Goal: Task Accomplishment & Management: Manage account settings

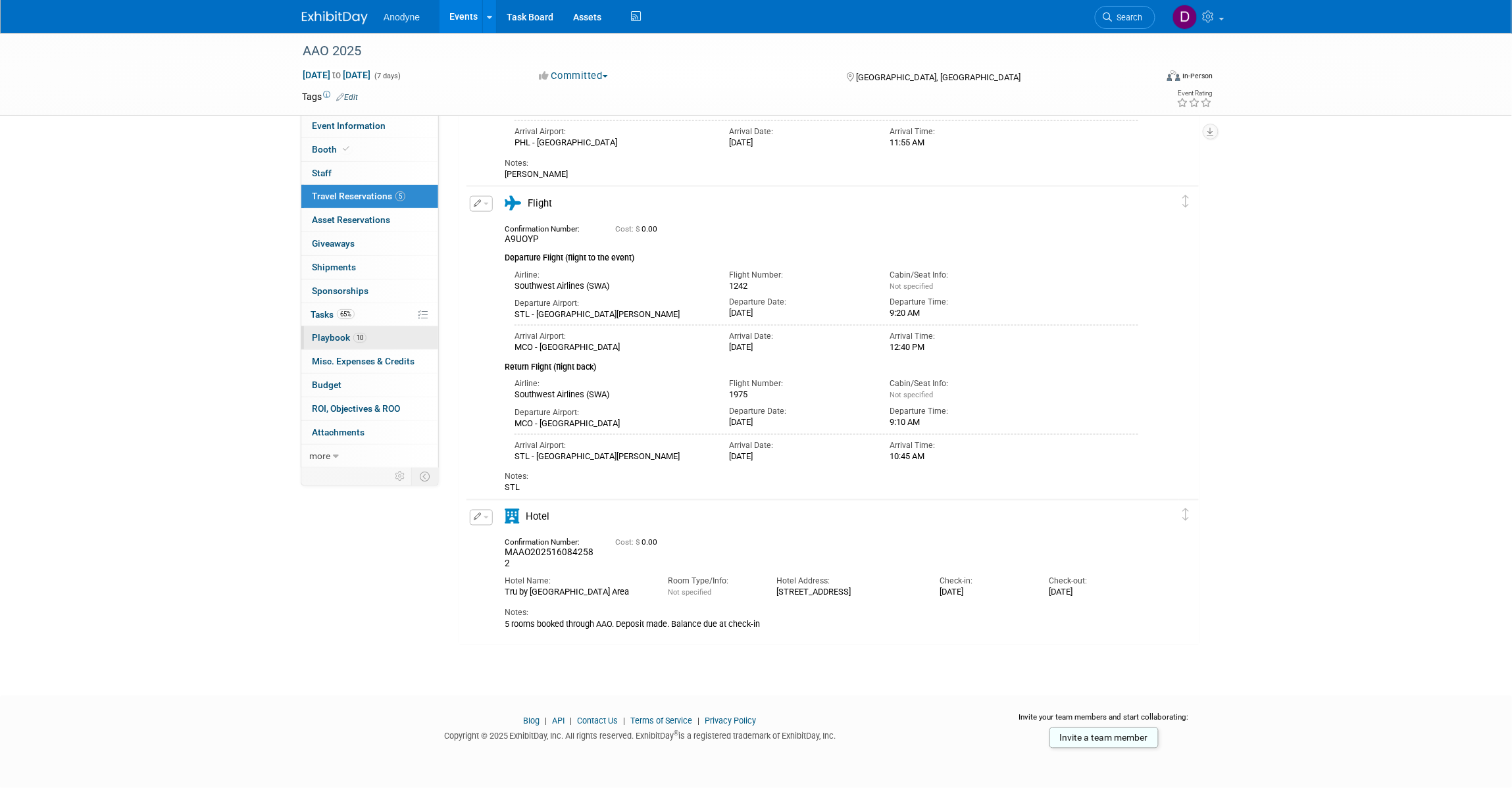
click at [377, 340] on link "10 Playbook 10" at bounding box center [369, 337] width 137 height 23
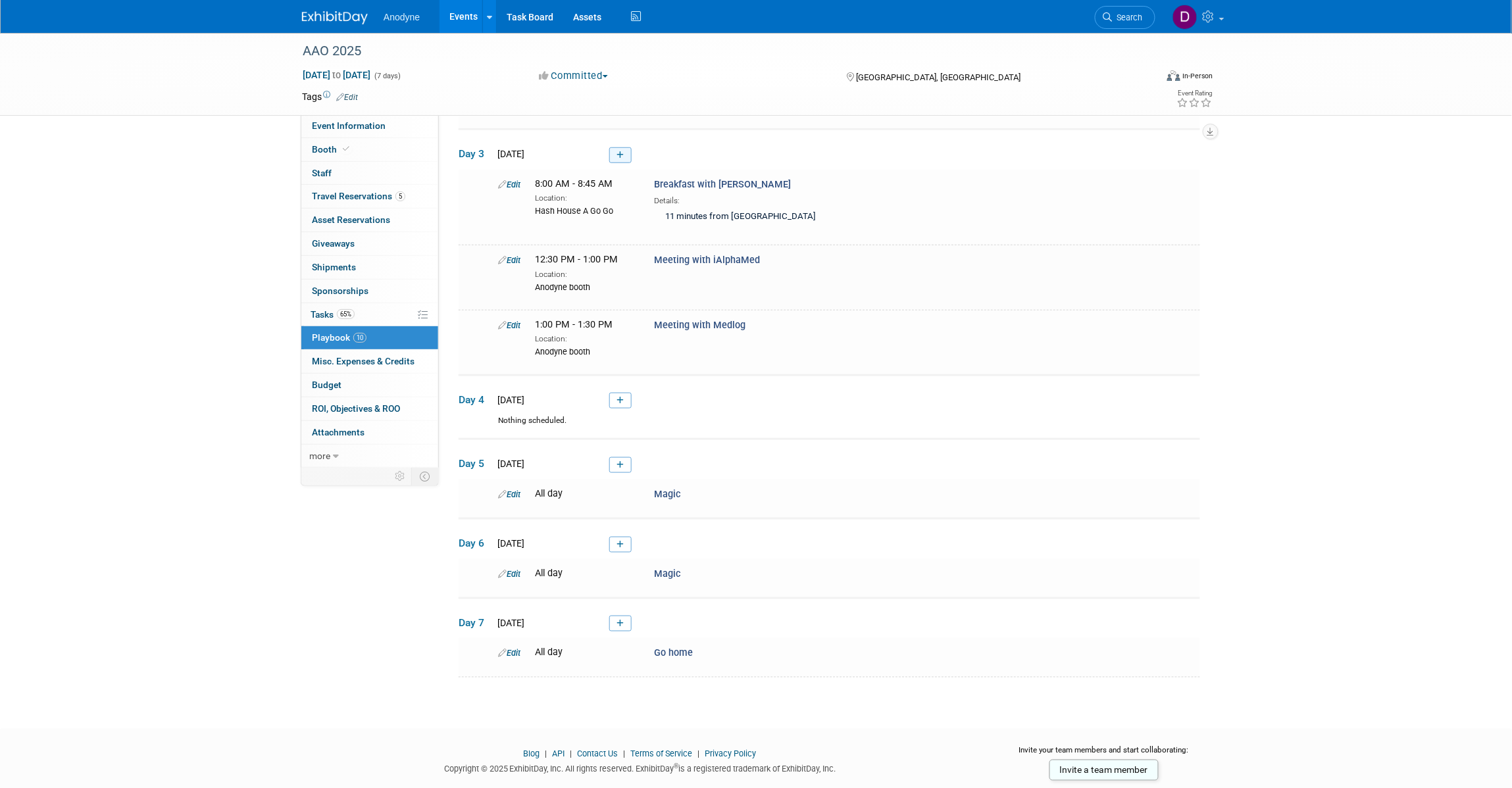
scroll to position [298, 0]
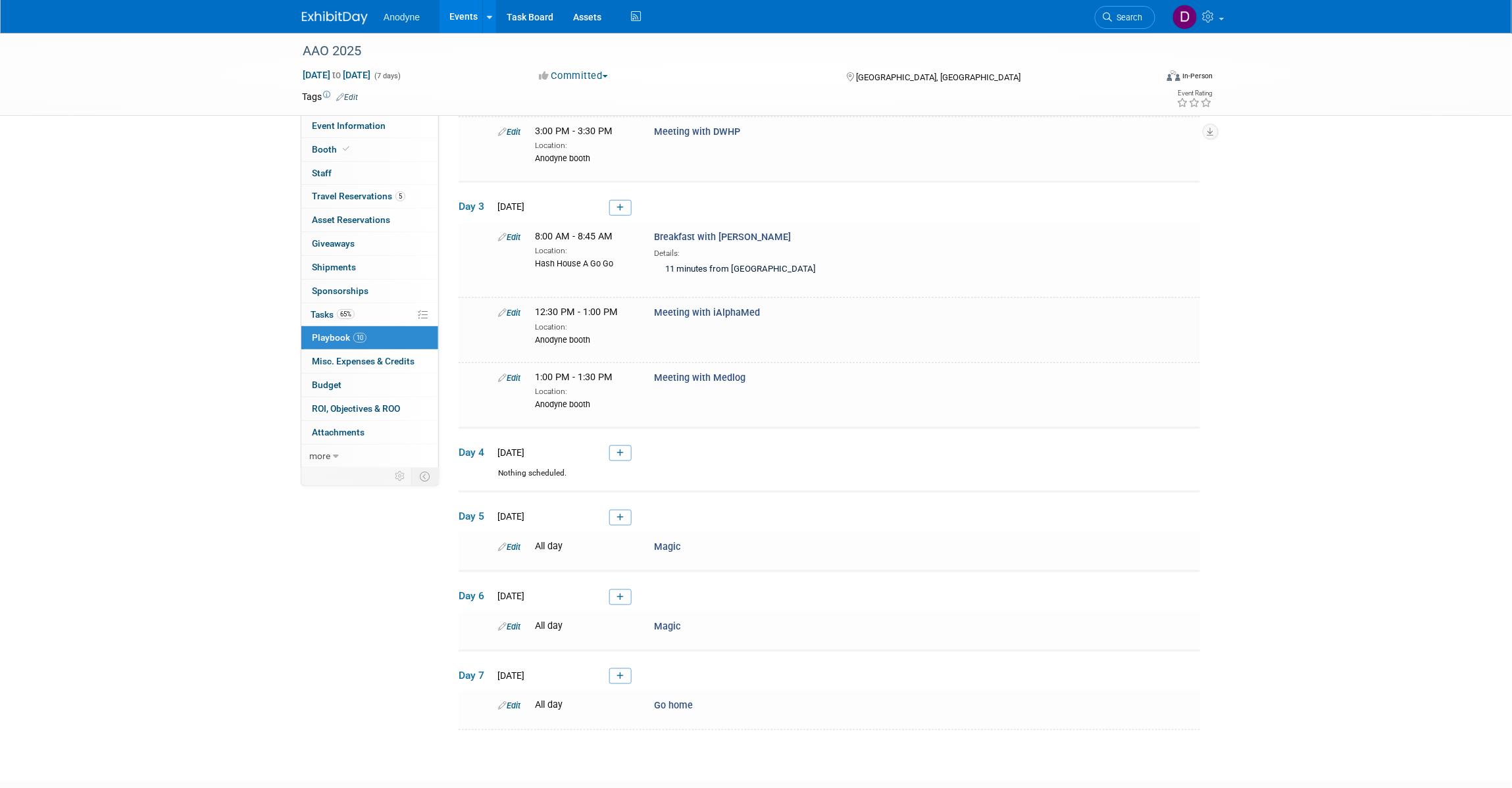
click at [513, 233] on link "Edit" at bounding box center [509, 237] width 23 height 10
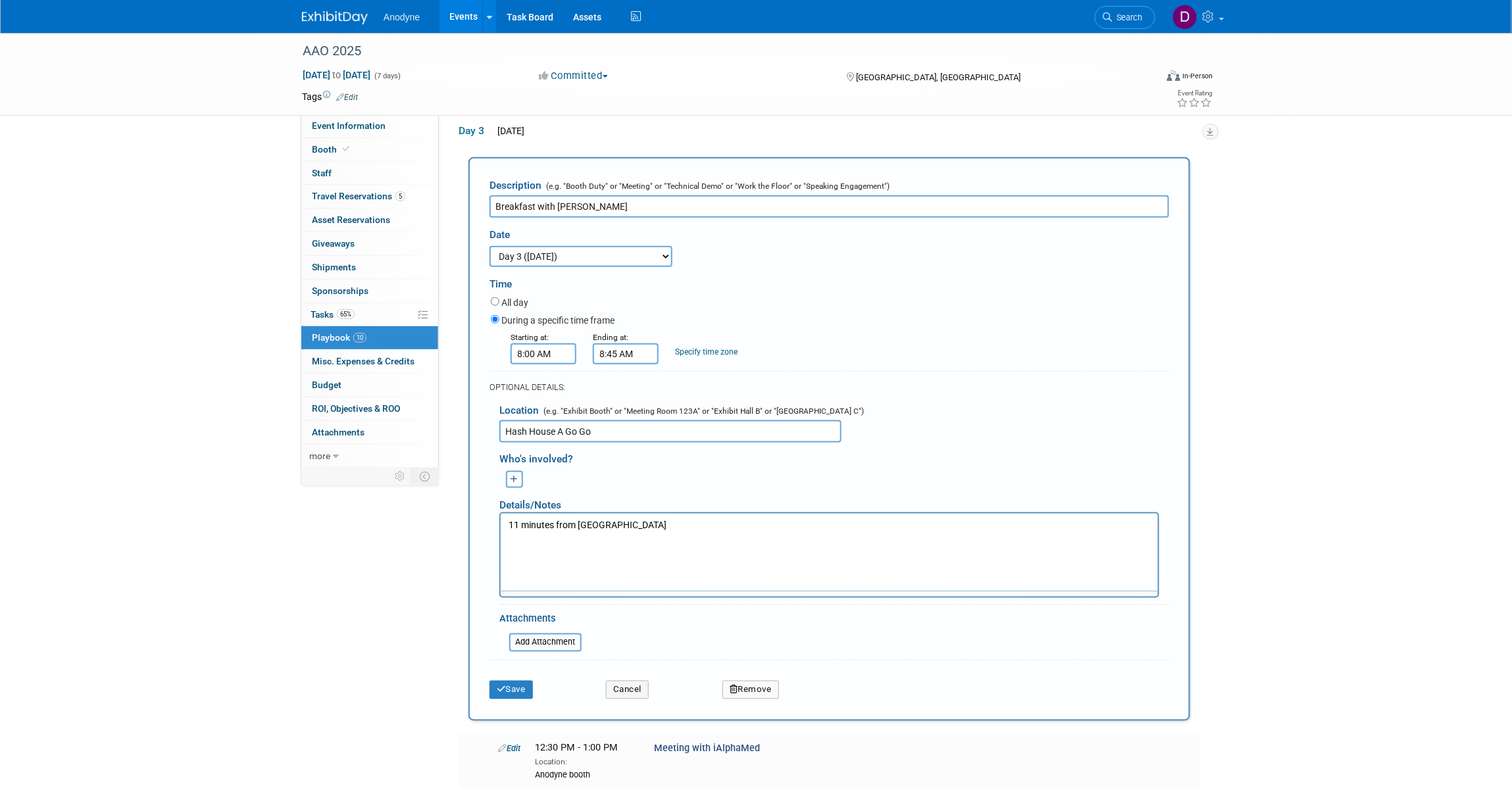
scroll to position [0, 0]
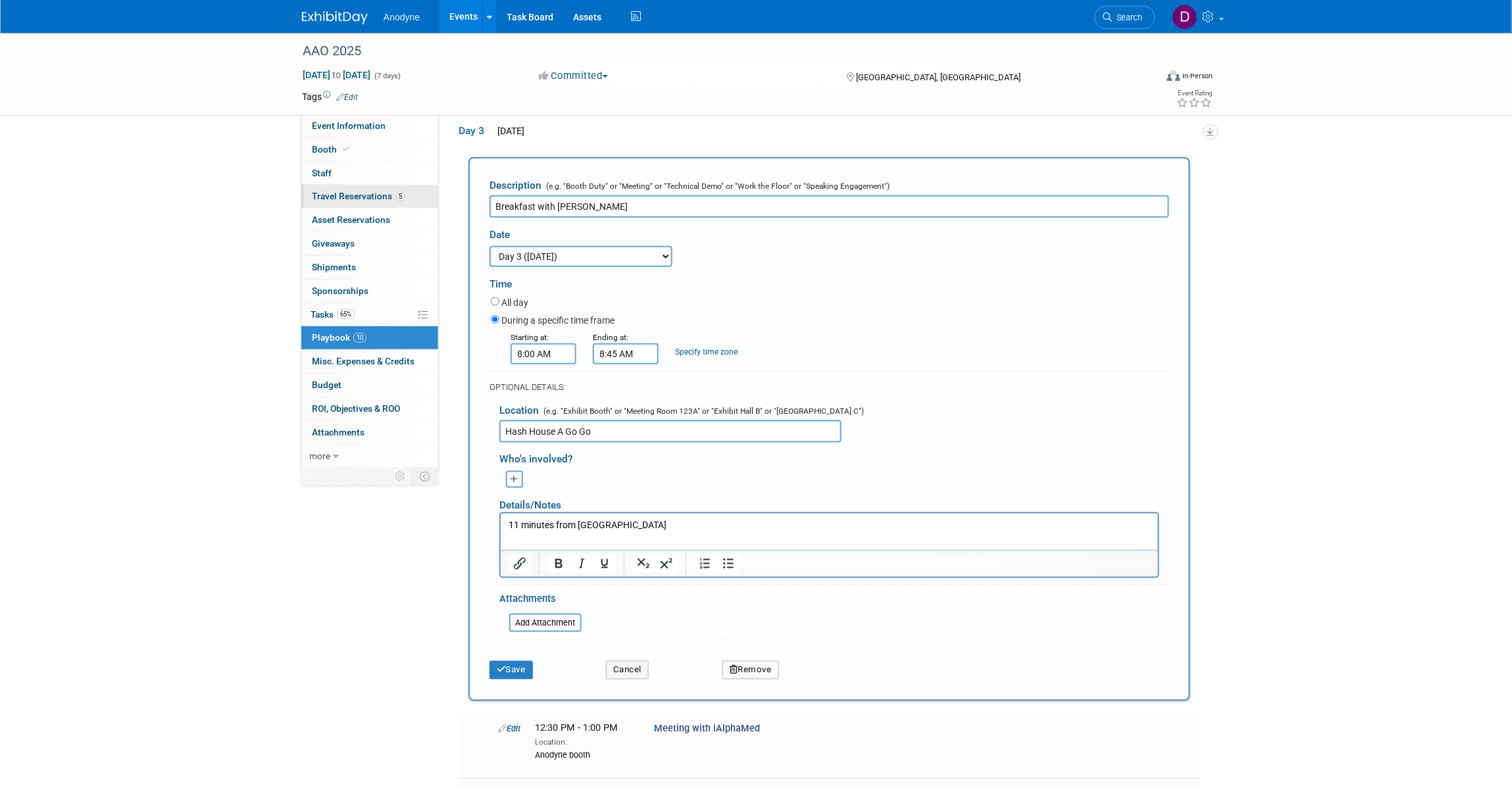
drag, startPoint x: 439, startPoint y: 206, endPoint x: 416, endPoint y: 202, distance: 23.3
click at [415, 204] on div "Event Information Event Info Booth Booth 0 Staff 0 Staff 5 Travel Reservations …" at bounding box center [755, 401] width 927 height 1482
paste input "FastBreak"
type input "FastBreak inside [GEOGRAPHIC_DATA]"
click at [557, 356] on input "8:00 AM" at bounding box center [544, 354] width 66 height 21
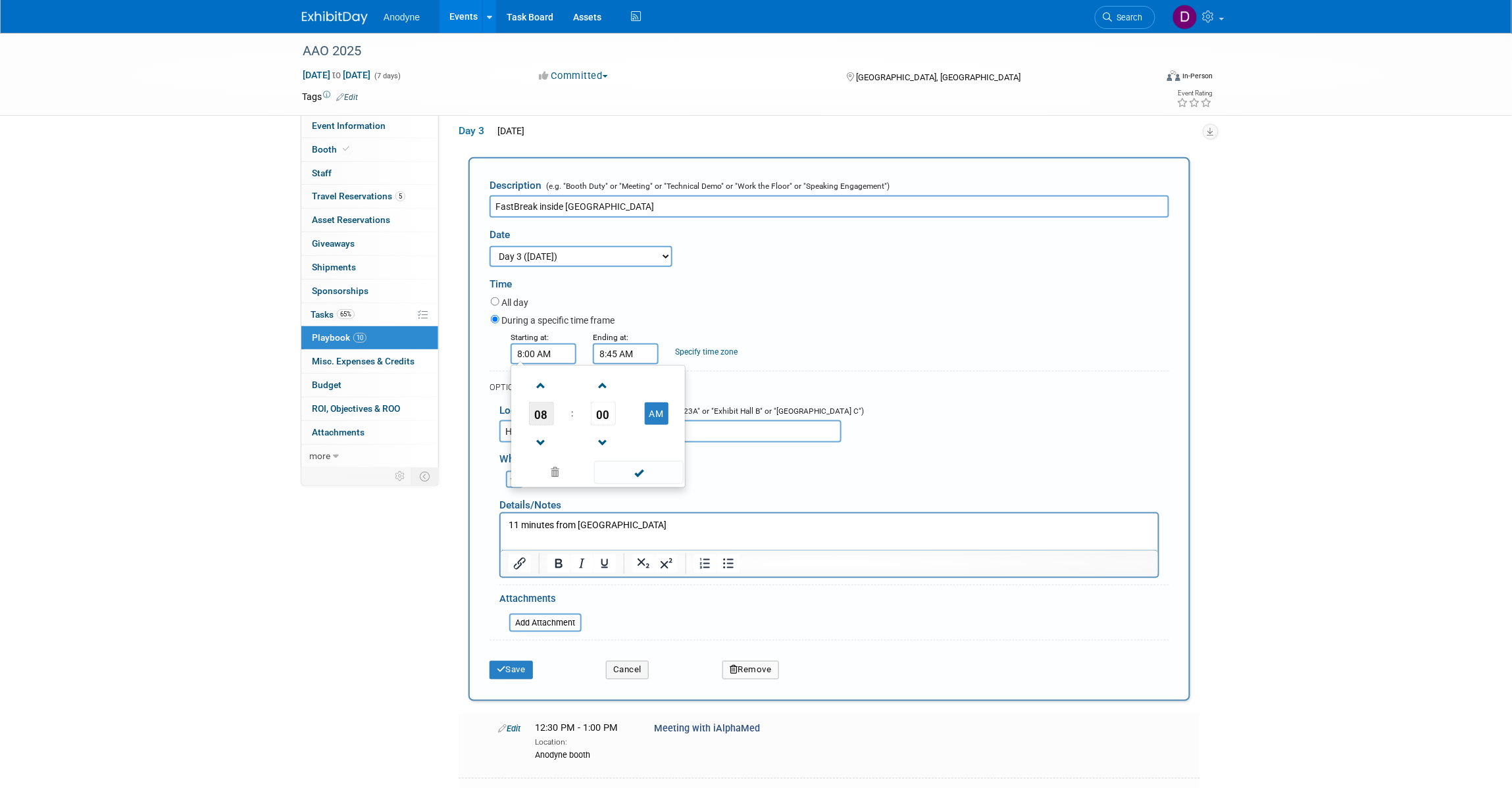
click at [535, 416] on span "08" at bounding box center [541, 414] width 25 height 24
click at [653, 421] on td "07" at bounding box center [661, 421] width 42 height 36
type input "7:00 AM"
click at [627, 465] on span at bounding box center [637, 472] width 88 height 23
drag, startPoint x: 514, startPoint y: 521, endPoint x: 999, endPoint y: 1031, distance: 703.8
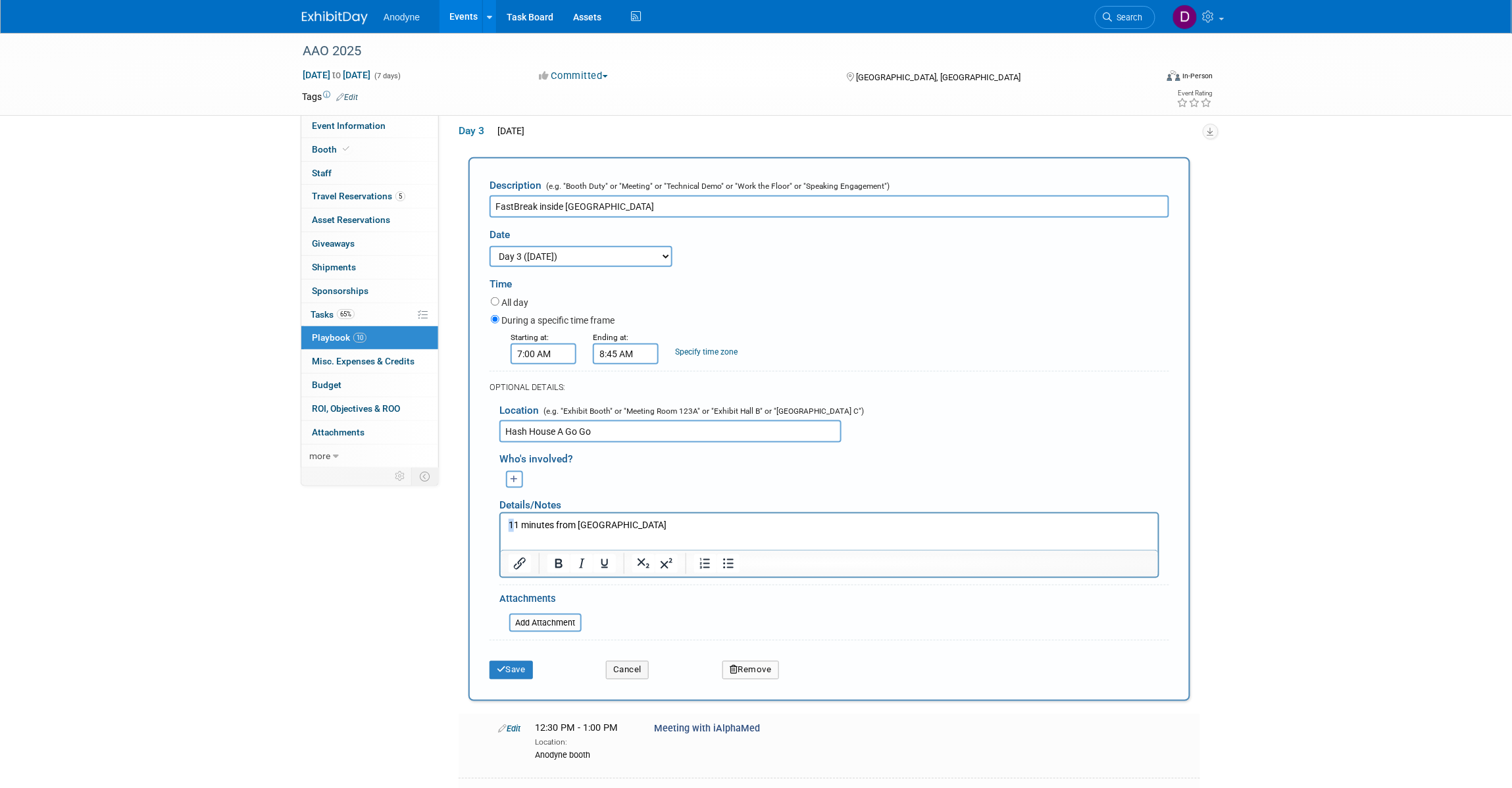
click at [500, 524] on html "11 minutes from [GEOGRAPHIC_DATA]" at bounding box center [828, 523] width 658 height 18
click at [507, 524] on body "5 minutes from [GEOGRAPHIC_DATA]" at bounding box center [829, 524] width 644 height 13
click at [530, 662] on button "Save" at bounding box center [512, 670] width 44 height 18
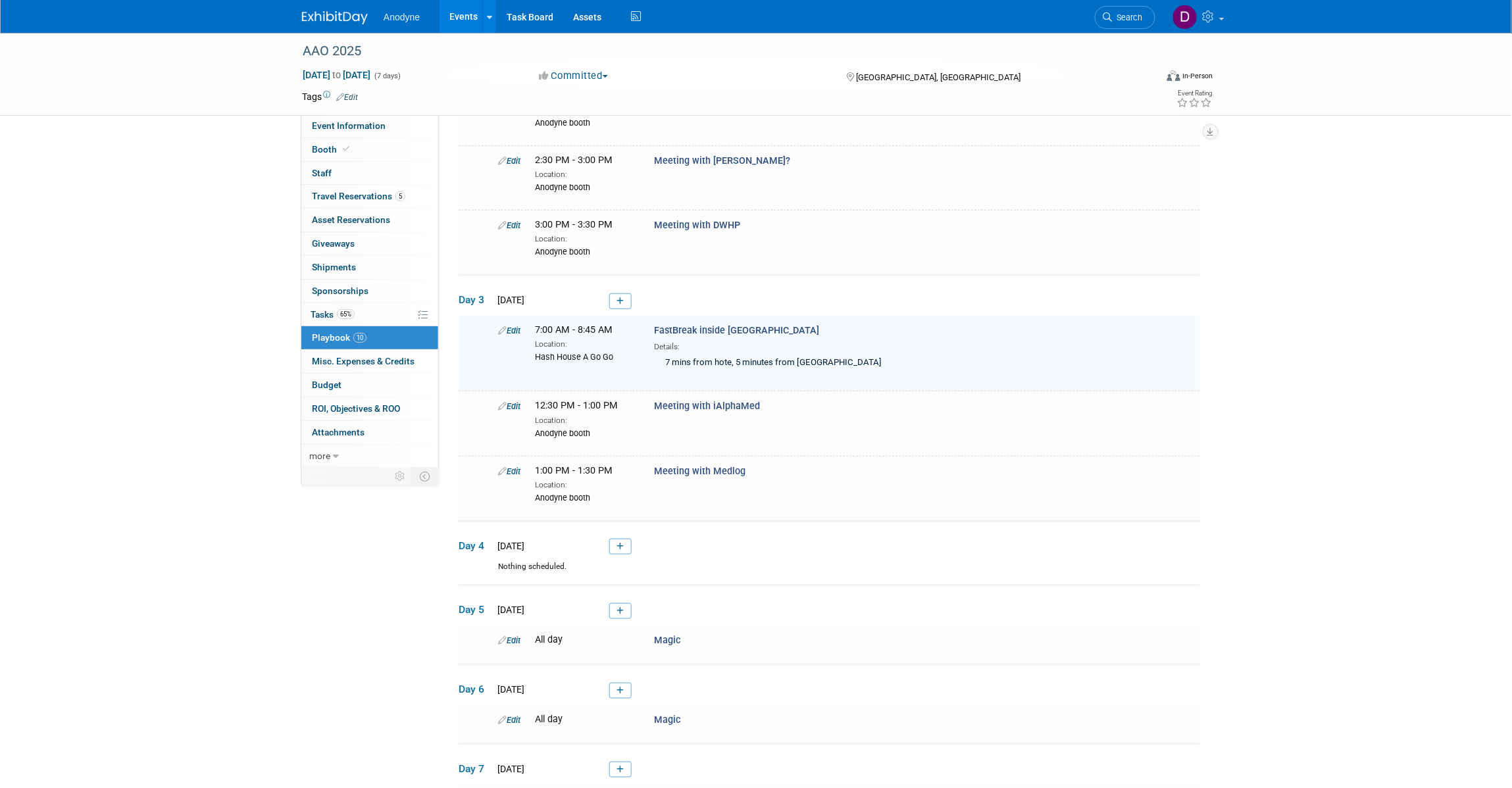
scroll to position [192, 0]
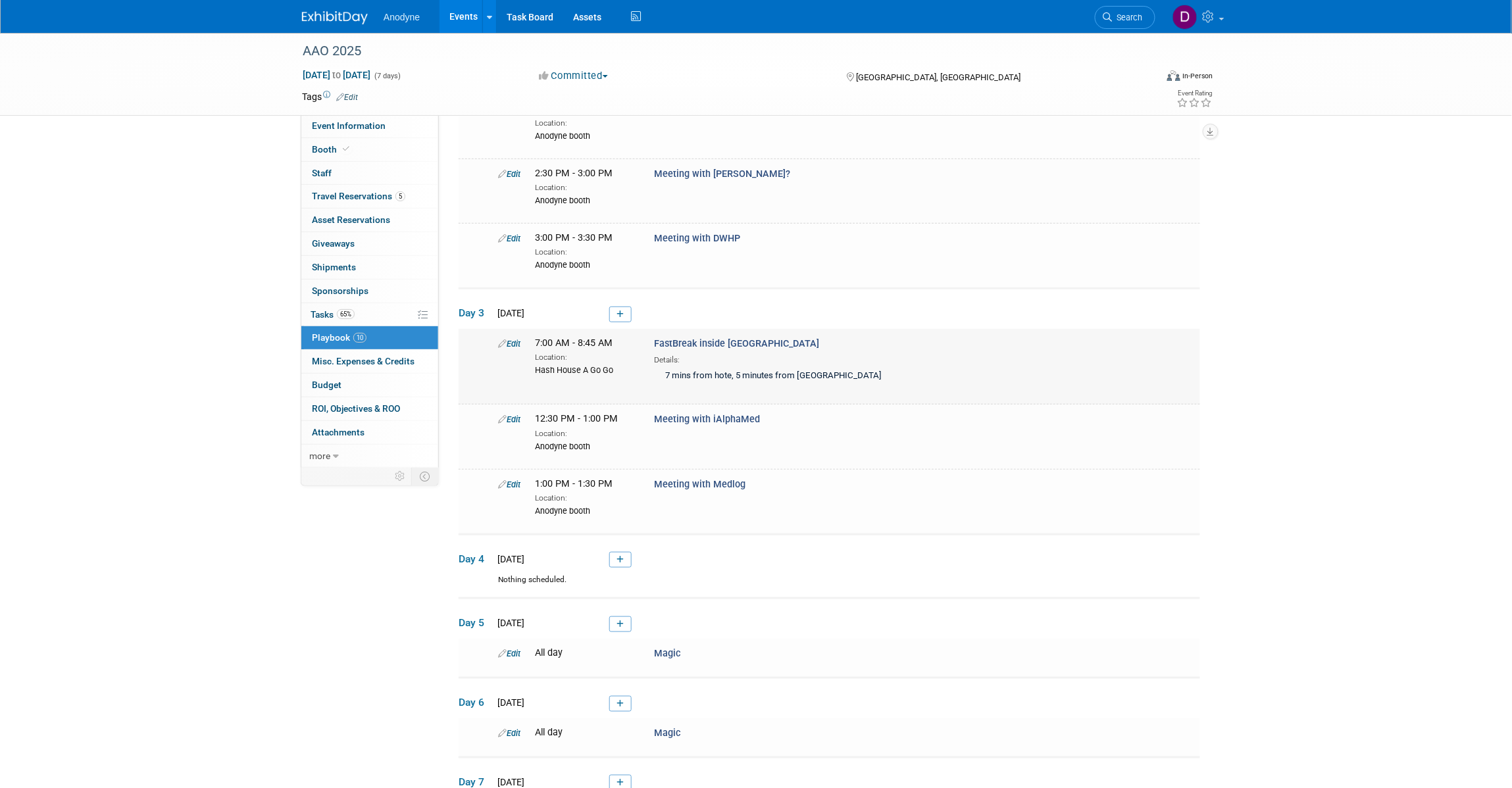
click at [512, 343] on link "Edit" at bounding box center [509, 344] width 23 height 10
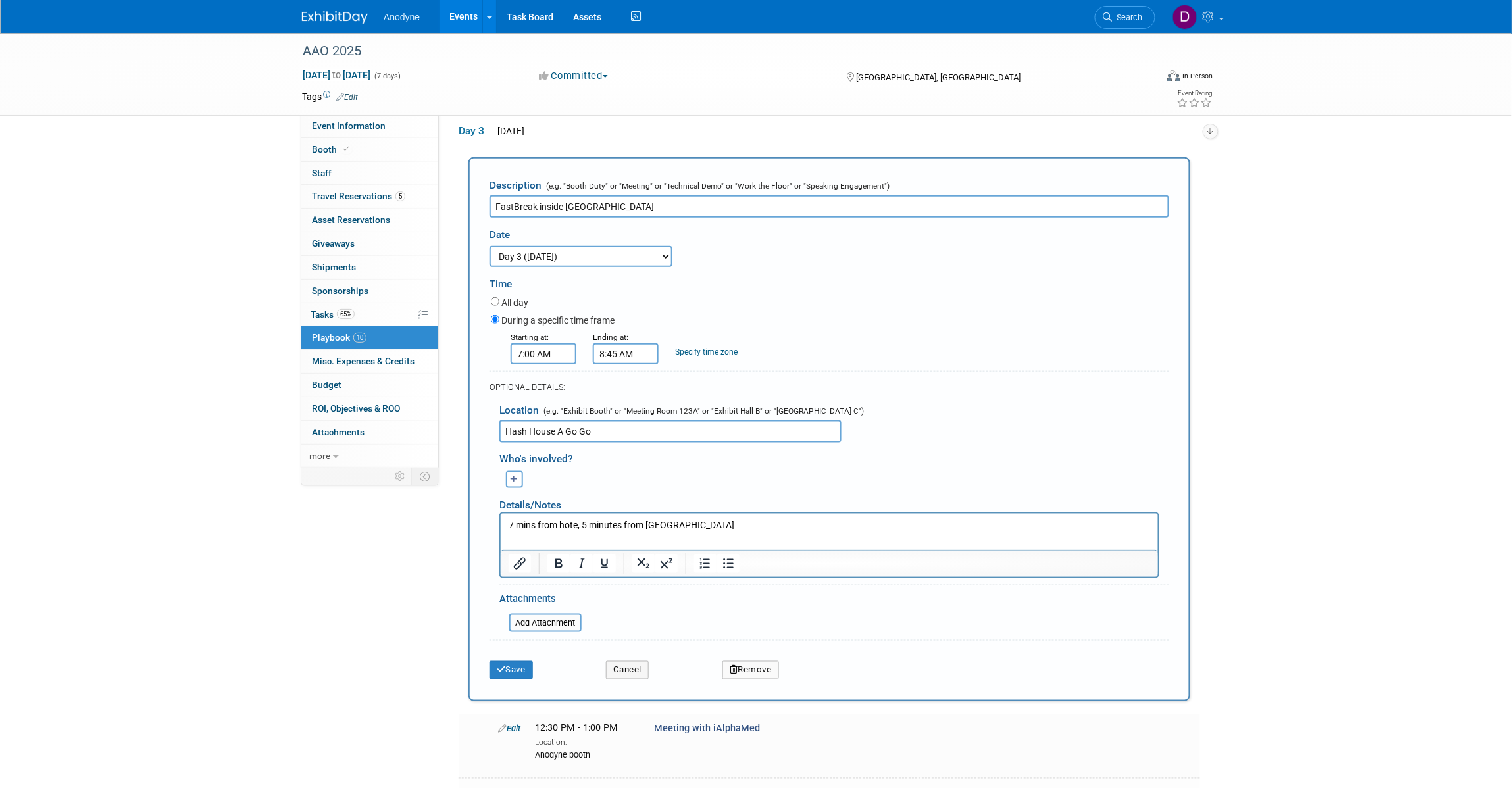
scroll to position [0, 0]
drag, startPoint x: 635, startPoint y: 204, endPoint x: 505, endPoint y: 204, distance: 130.0
click at [495, 202] on input "FastBreak inside [GEOGRAPHIC_DATA]" at bounding box center [829, 206] width 679 height 23
type input "Breakfast with [PERSON_NAME]"
drag, startPoint x: 622, startPoint y: 431, endPoint x: 479, endPoint y: 429, distance: 143.0
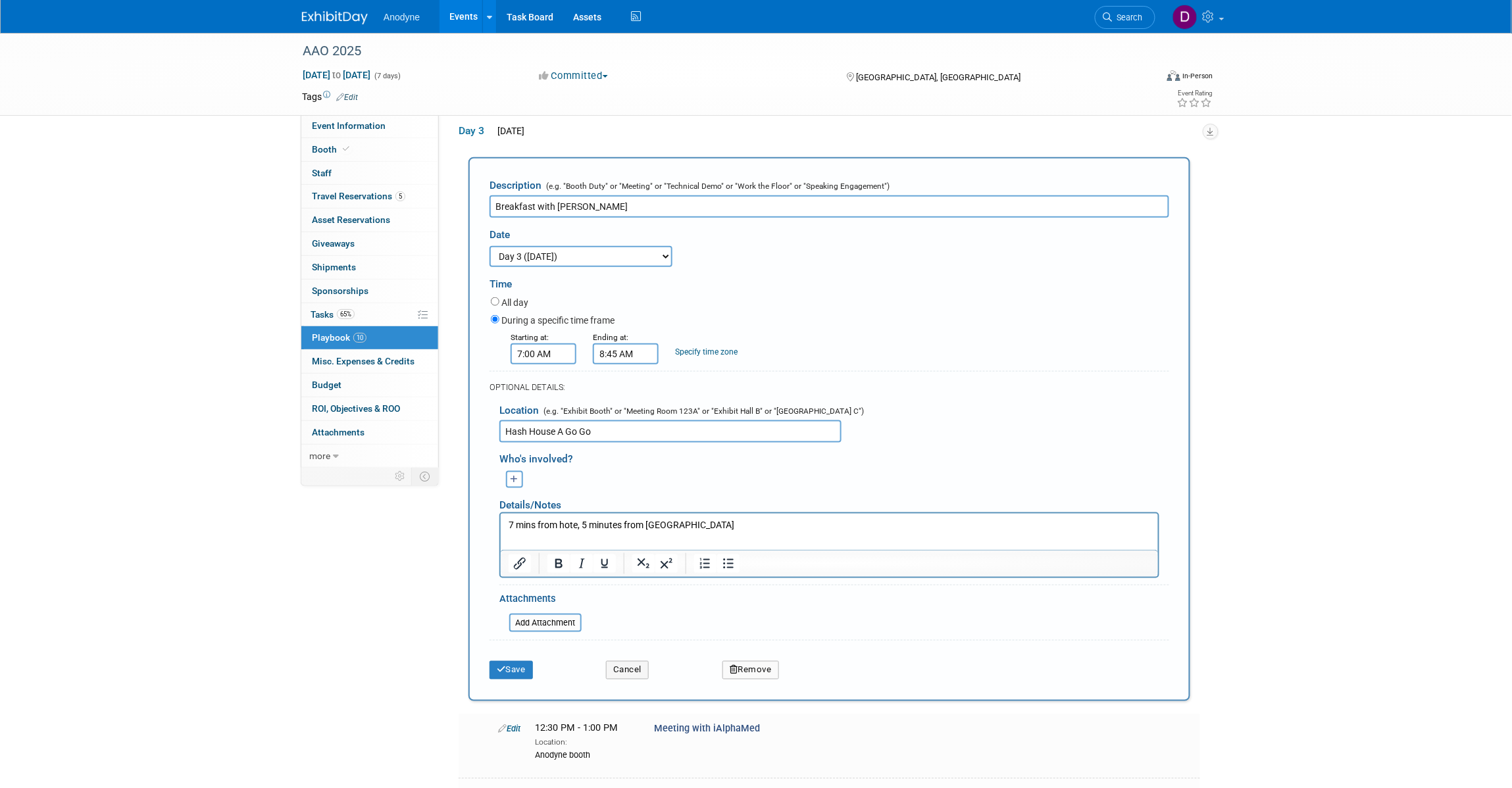
click at [481, 429] on div "Description (e.g. "Booth Duty" or "Meeting" or "Technical Demo" or "Work the Fl…" at bounding box center [829, 429] width 721 height 544
paste input "FastBreak inside [PERSON_NAME]"
type input "FastBreak inside [GEOGRAPHIC_DATA]"
click at [521, 667] on button "Save" at bounding box center [512, 670] width 44 height 18
